Goal: Transaction & Acquisition: Purchase product/service

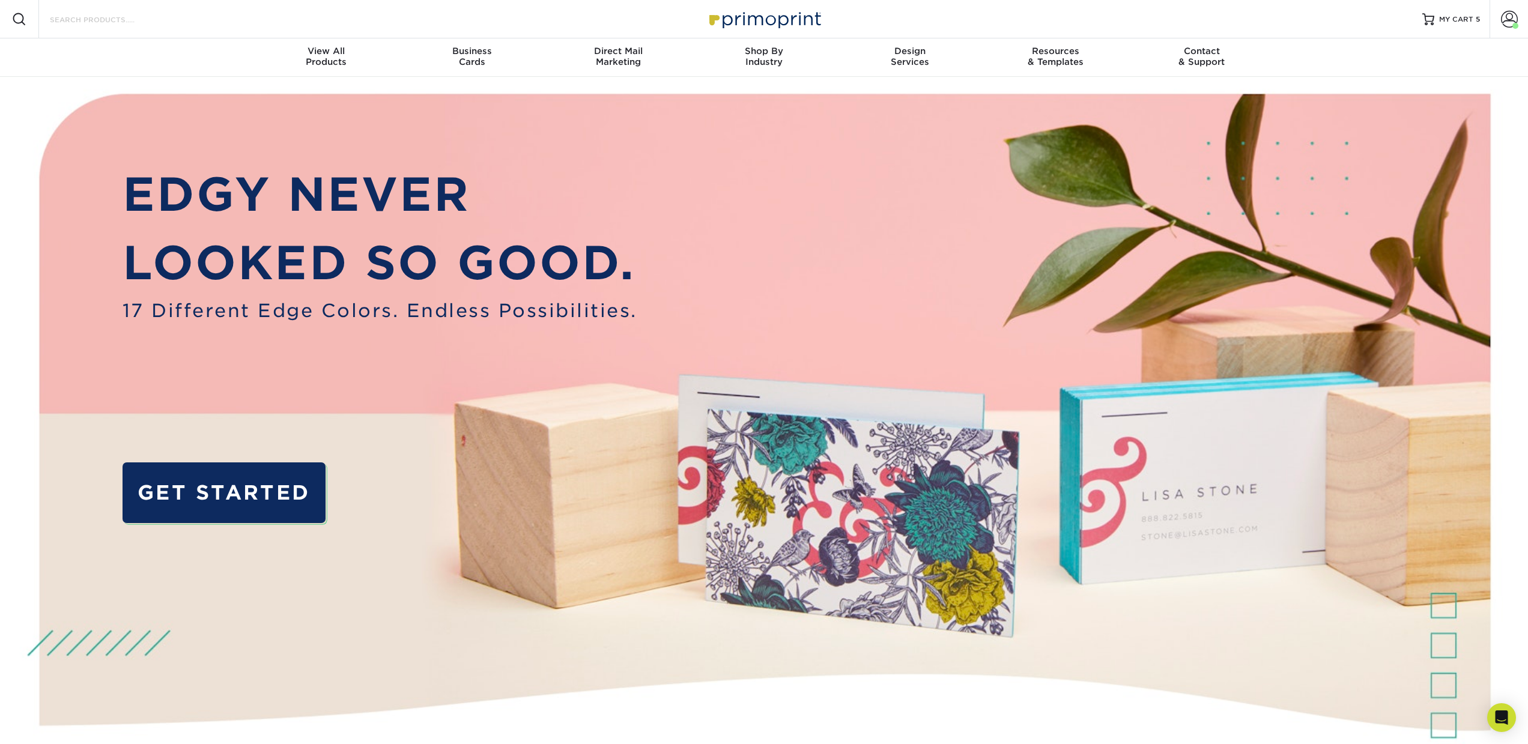
click at [135, 21] on input "Search Products" at bounding box center [107, 19] width 117 height 14
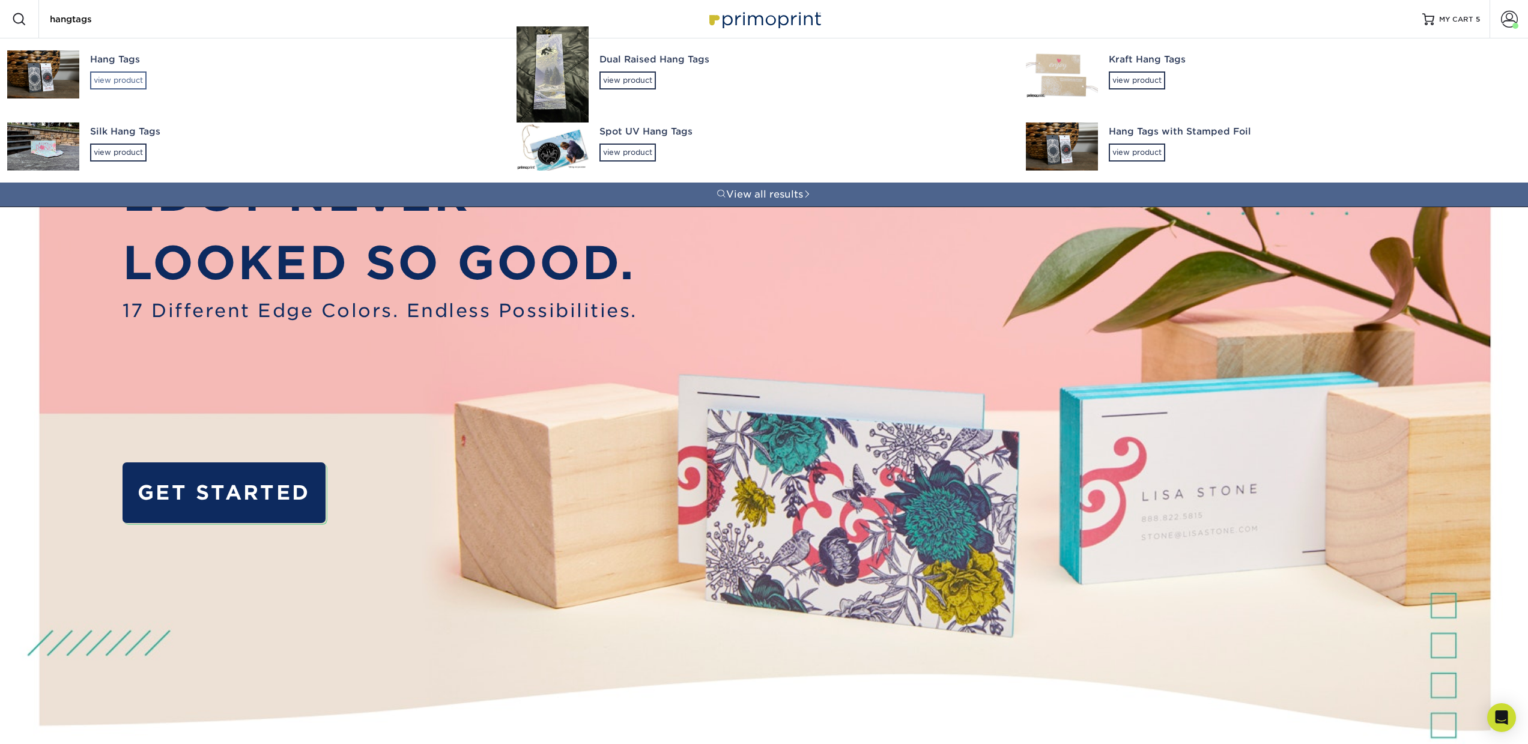
type input "hangtags"
click at [120, 80] on div "view product" at bounding box center [118, 80] width 56 height 18
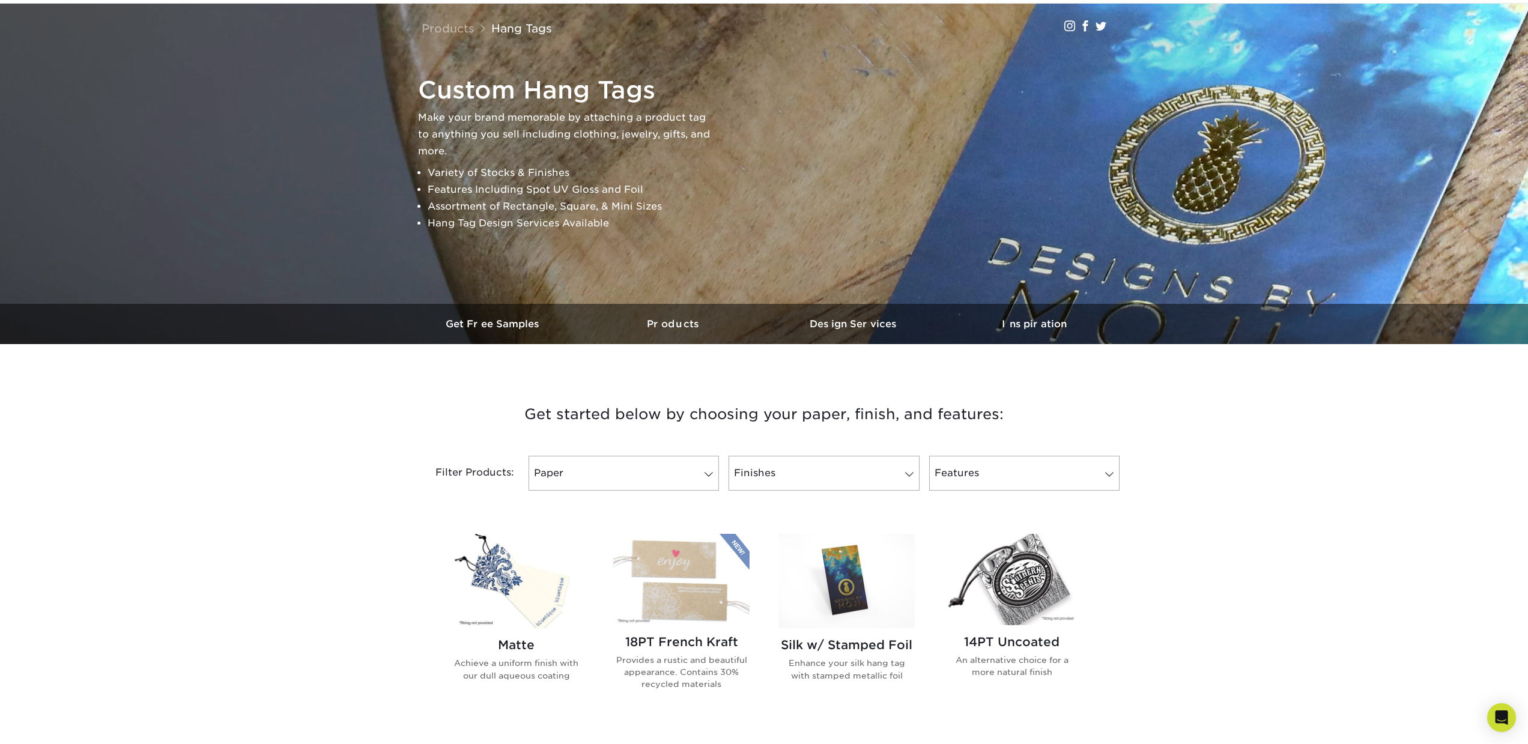
scroll to position [78, 0]
